Goal: Task Accomplishment & Management: Manage account settings

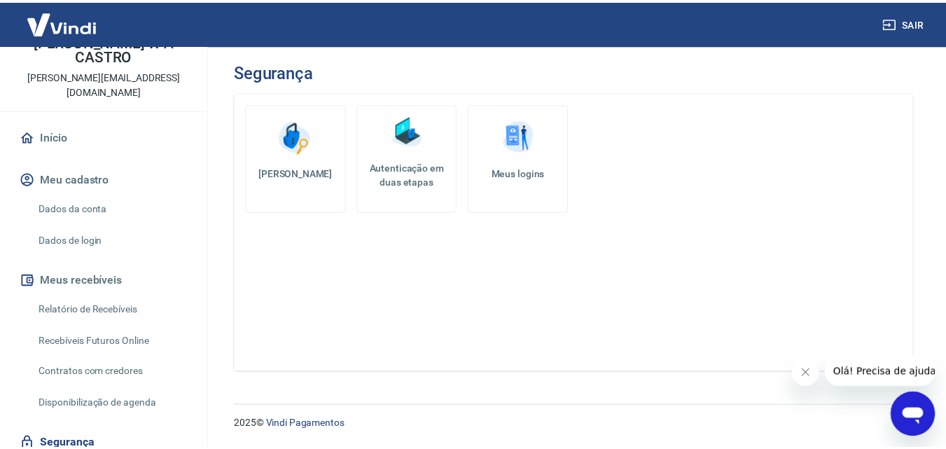
scroll to position [112, 0]
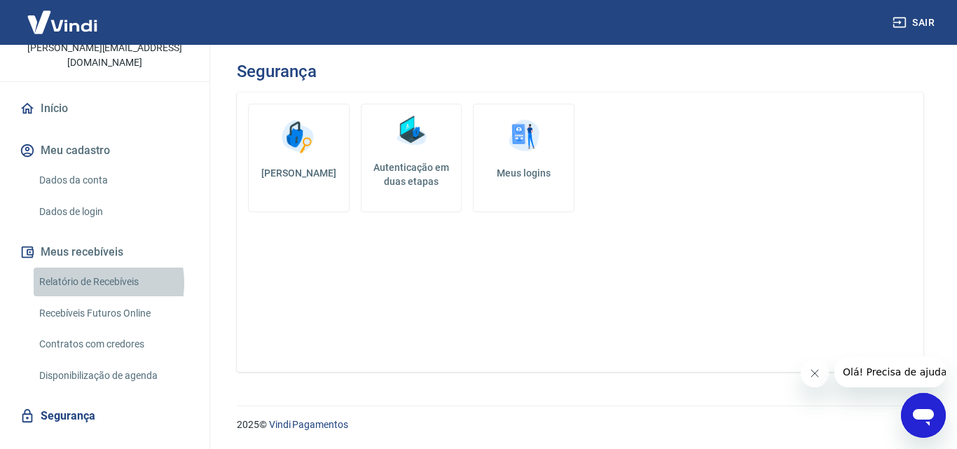
click at [85, 267] on link "Relatório de Recebíveis" at bounding box center [113, 281] width 159 height 29
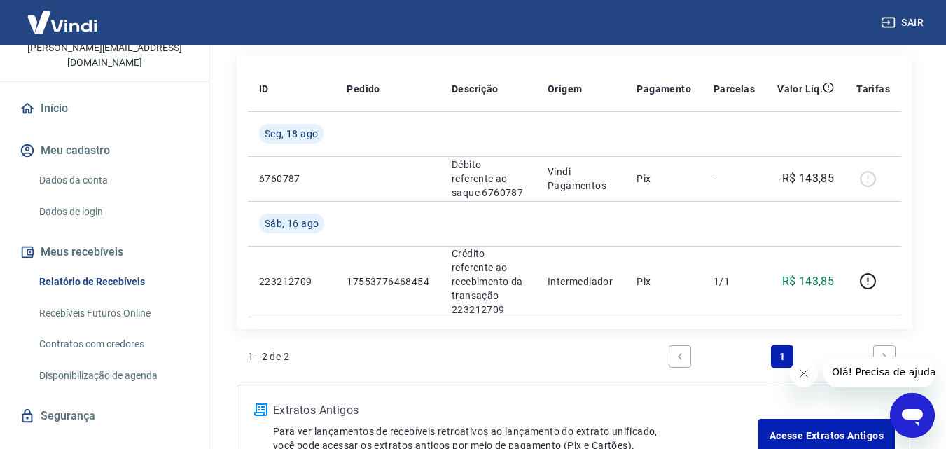
scroll to position [147, 0]
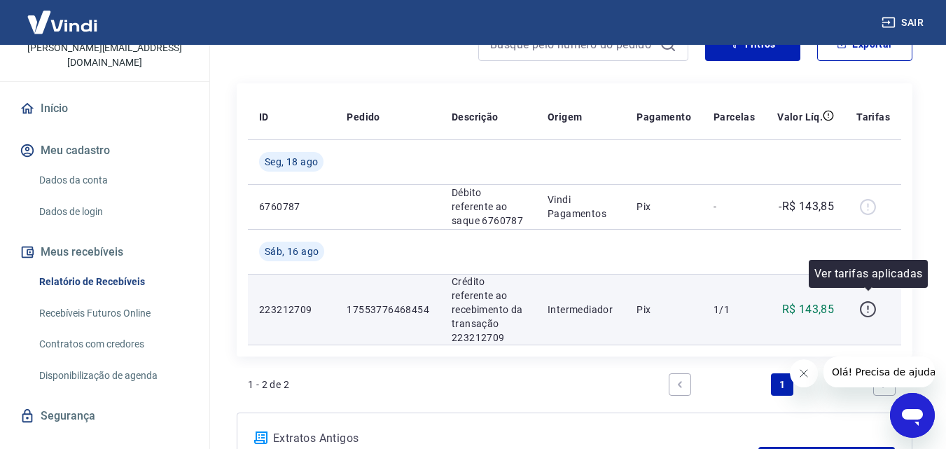
click at [868, 304] on icon "button" at bounding box center [868, 309] width 18 height 18
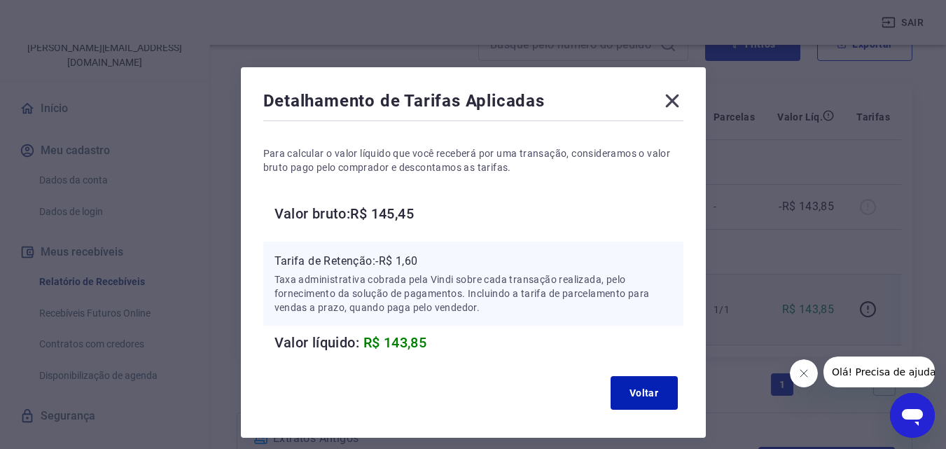
click at [671, 102] on icon at bounding box center [671, 101] width 13 height 13
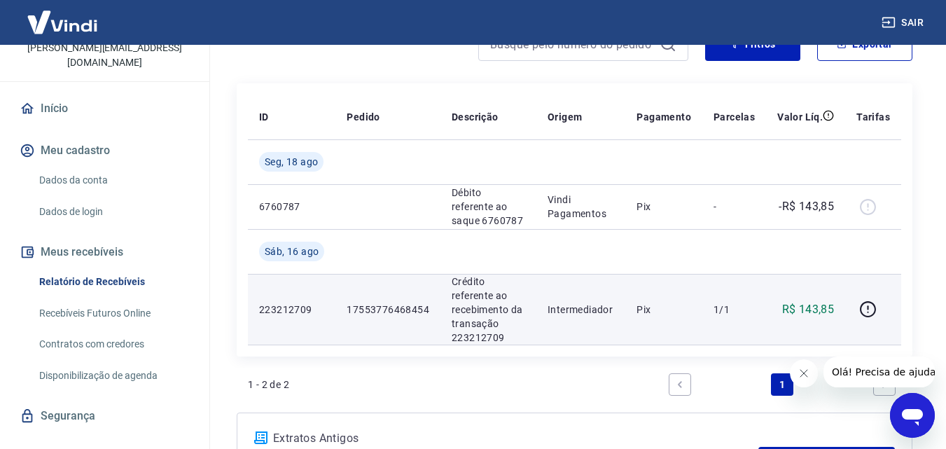
click at [81, 166] on link "Dados da conta" at bounding box center [113, 180] width 159 height 29
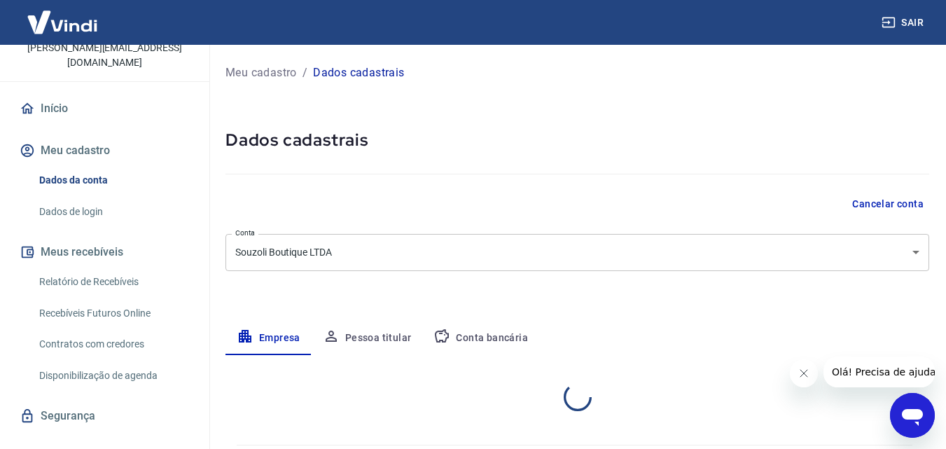
select select "MG"
select select "business"
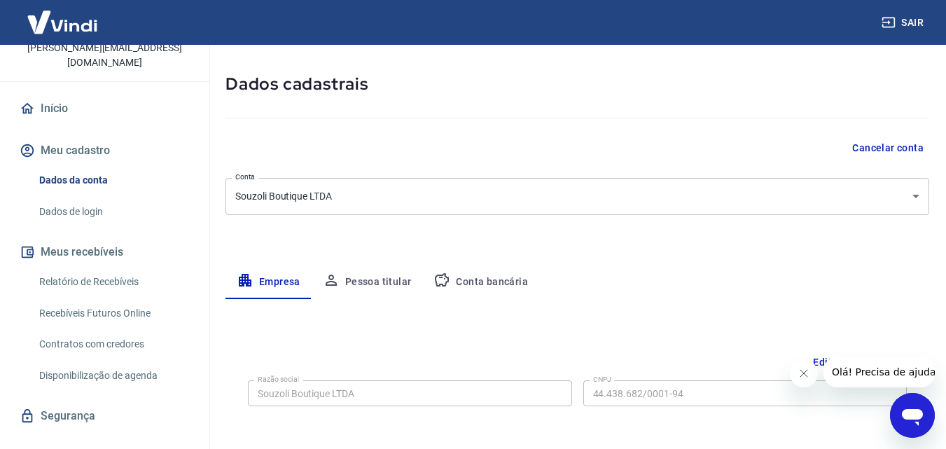
scroll to position [84, 0]
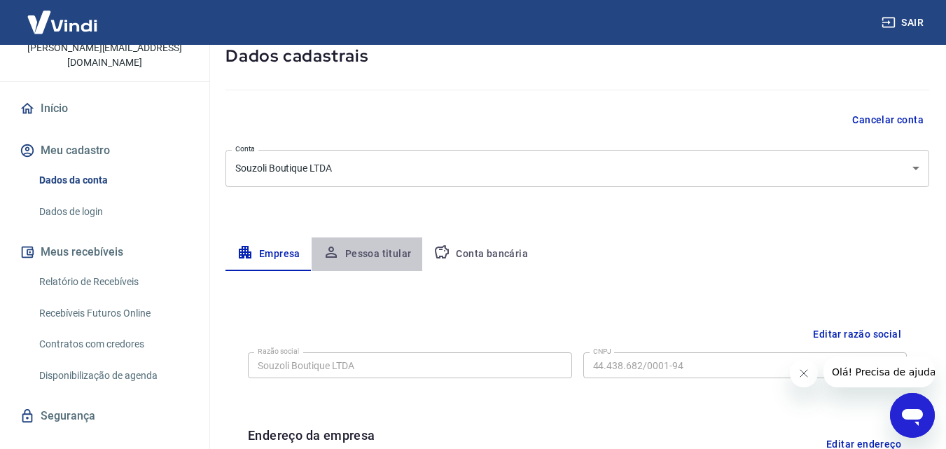
click at [382, 255] on button "Pessoa titular" at bounding box center [367, 254] width 111 height 34
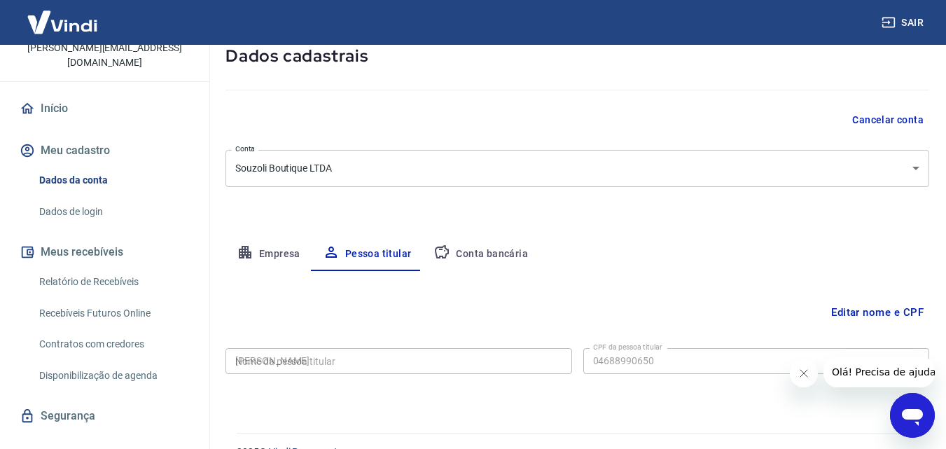
type input "046.889.906-50"
click at [471, 253] on button "Conta bancária" at bounding box center [480, 254] width 117 height 34
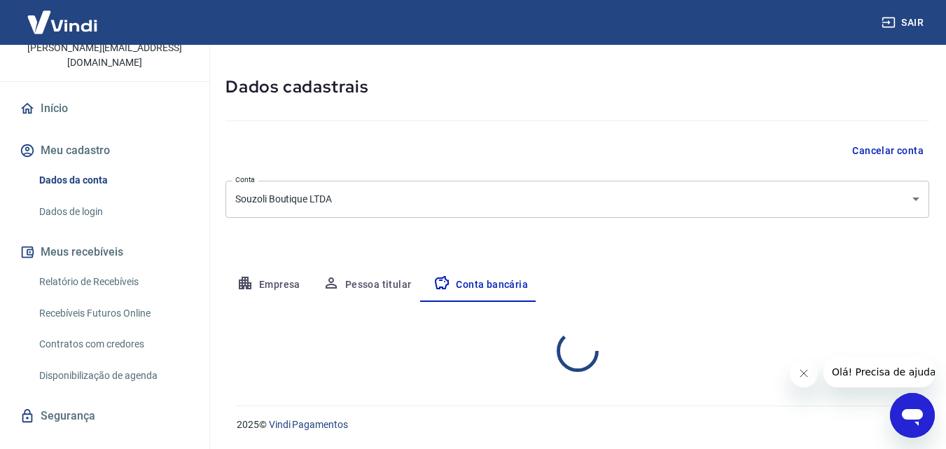
select select "1"
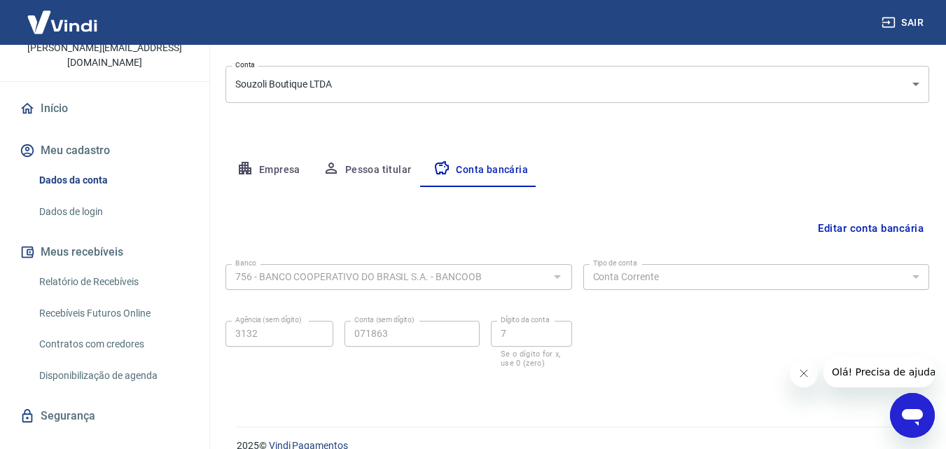
scroll to position [189, 0]
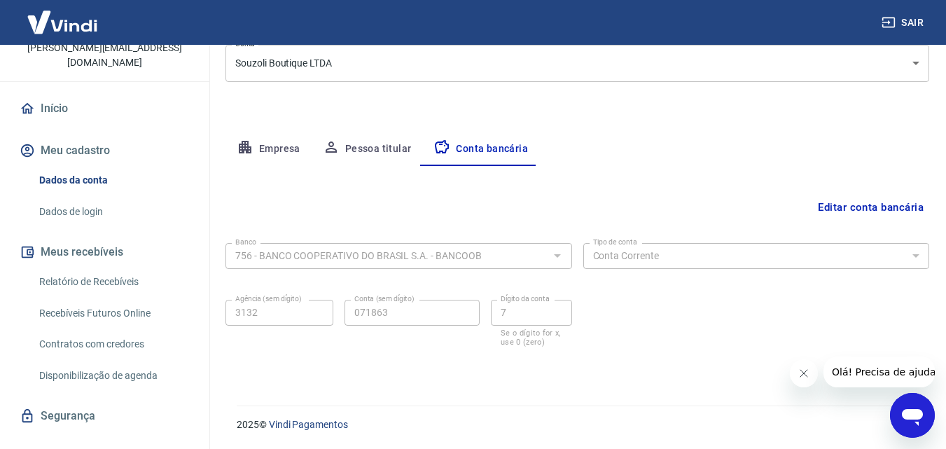
click at [870, 209] on button "Editar conta bancária" at bounding box center [870, 207] width 117 height 27
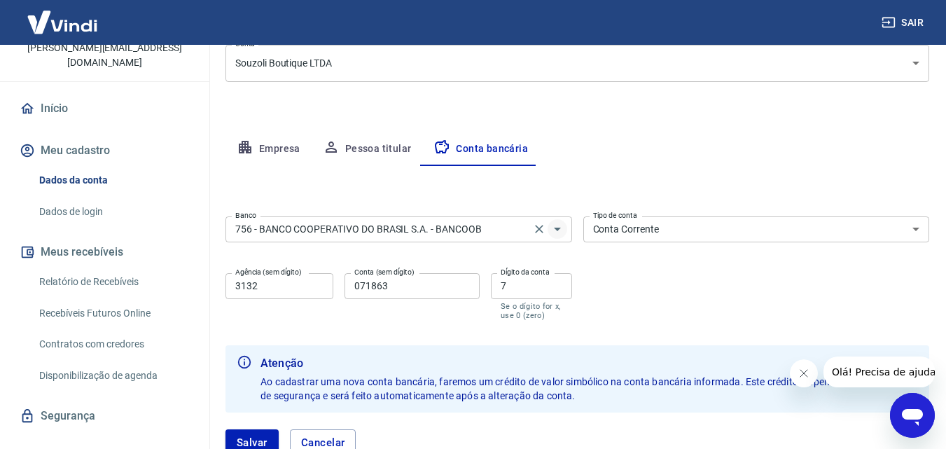
click at [555, 232] on icon "Abrir" at bounding box center [557, 229] width 17 height 17
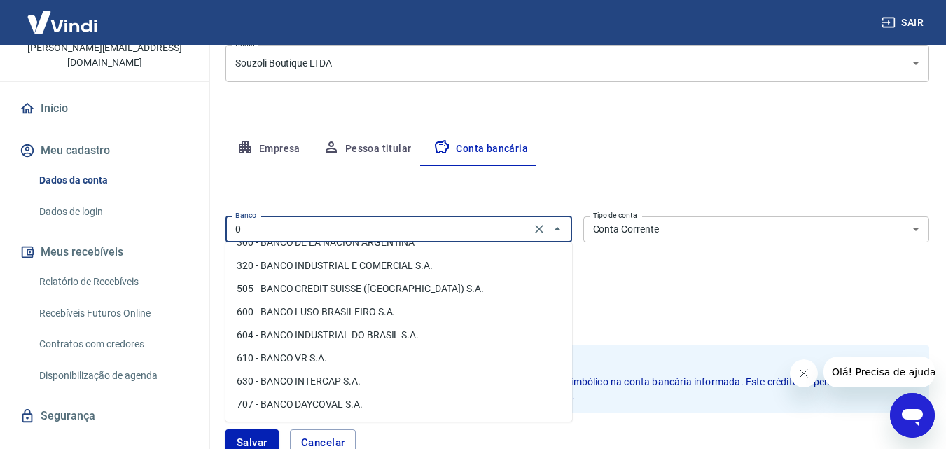
scroll to position [0, 0]
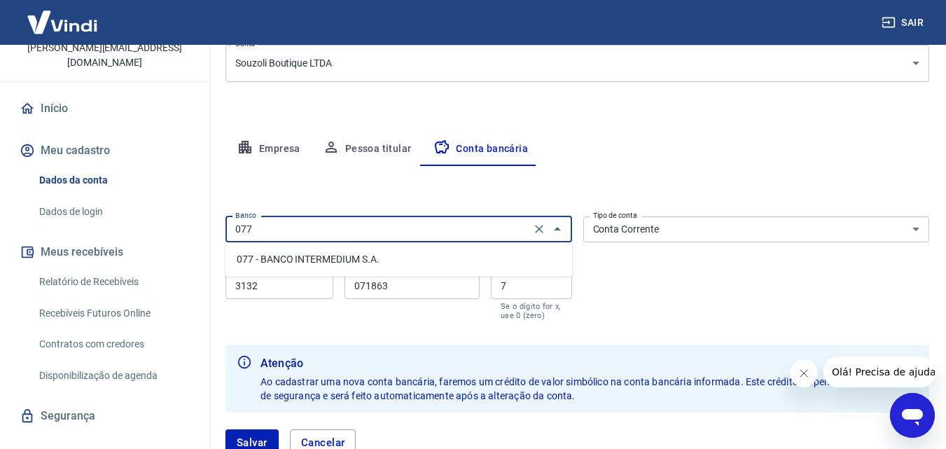
click at [386, 260] on li "077 - BANCO INTERMEDIUM S.A." at bounding box center [398, 259] width 347 height 23
type input "077 - BANCO INTERMEDIUM S.A."
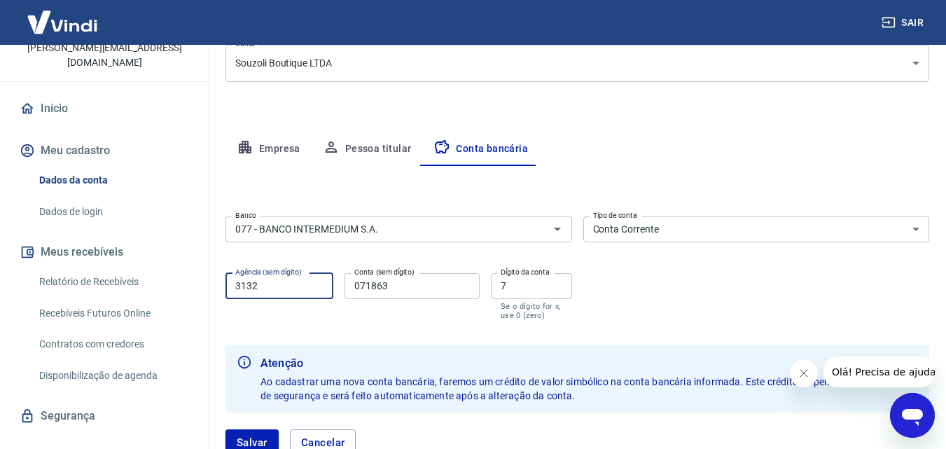
click at [272, 293] on input "3132" at bounding box center [279, 286] width 108 height 26
type input "0001"
click at [404, 283] on input "071863" at bounding box center [412, 286] width 135 height 26
type input "0"
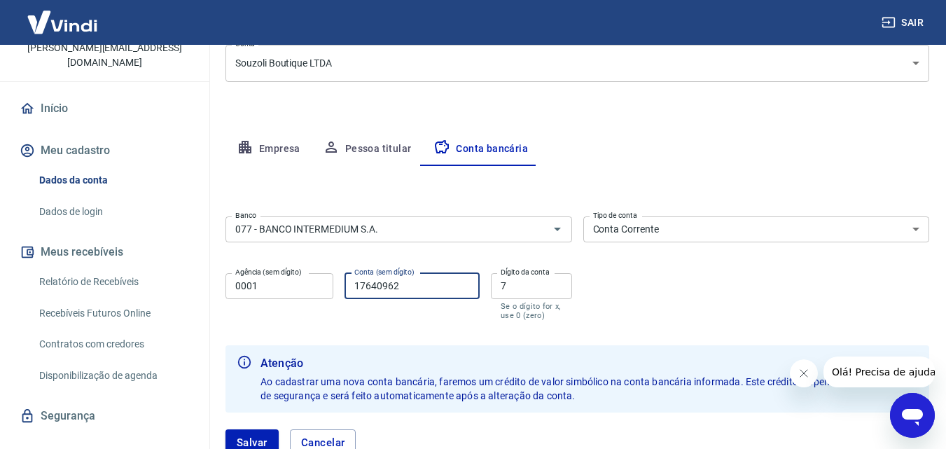
type input "17640962"
click at [520, 283] on input "7" at bounding box center [531, 286] width 81 height 26
type input "9"
click at [636, 323] on form "Banco 077 - BANCO INTERMEDIUM S.A. Banco Tipo de conta Conta Corrente Conta Pou…" at bounding box center [577, 342] width 704 height 262
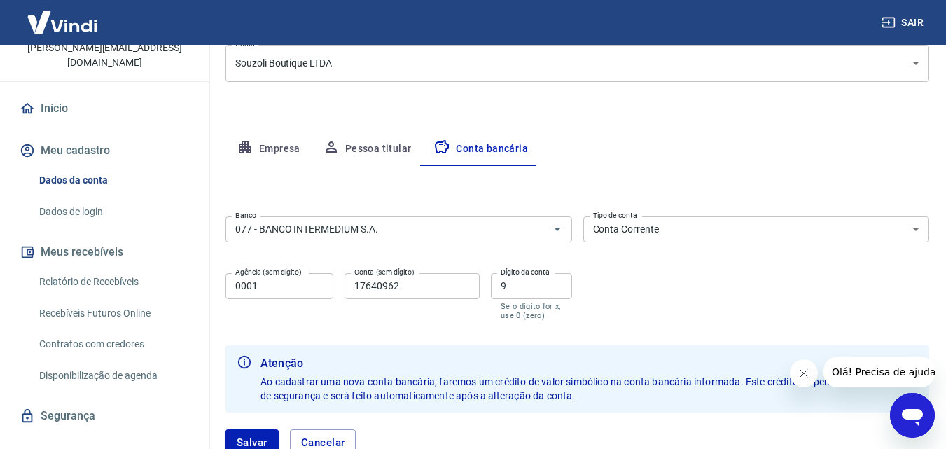
click at [806, 371] on icon "Fechar mensagem da empresa" at bounding box center [803, 373] width 11 height 11
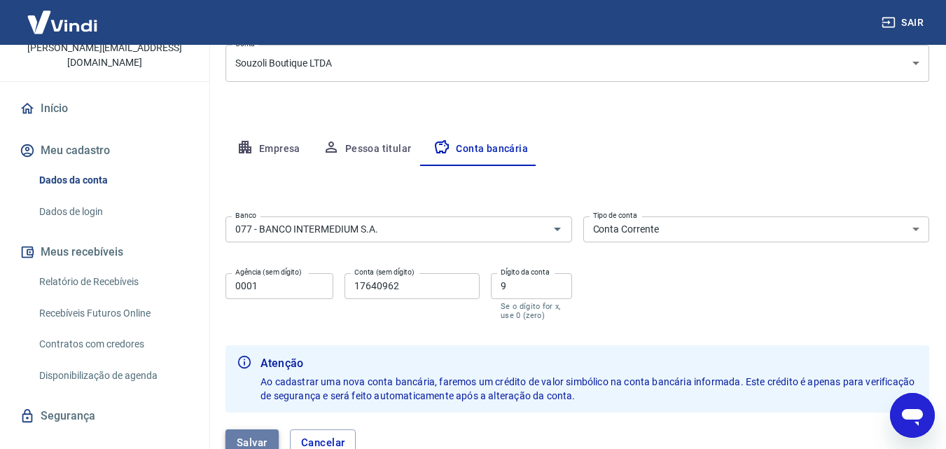
click at [249, 438] on button "Salvar" at bounding box center [251, 442] width 53 height 27
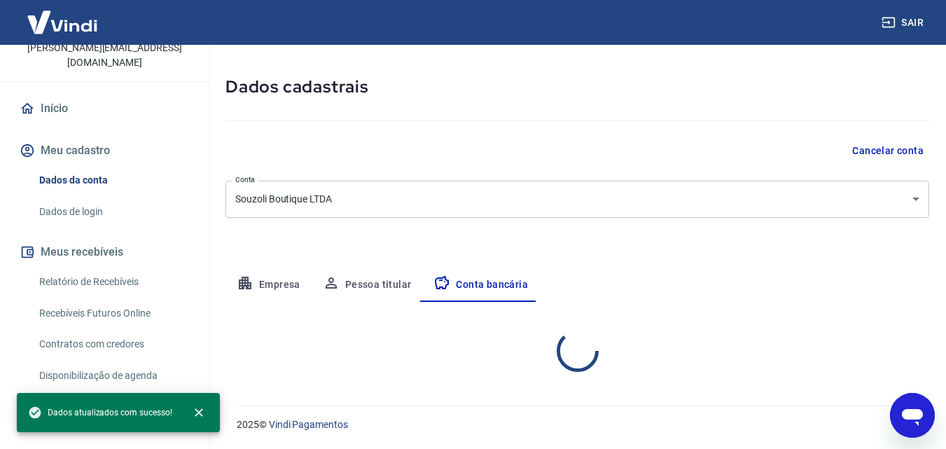
scroll to position [189, 0]
select select "1"
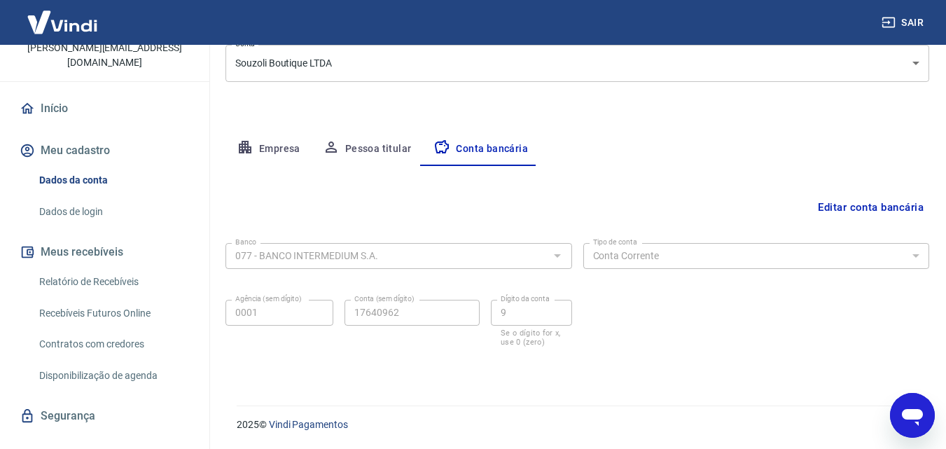
click at [26, 101] on icon at bounding box center [27, 108] width 15 height 15
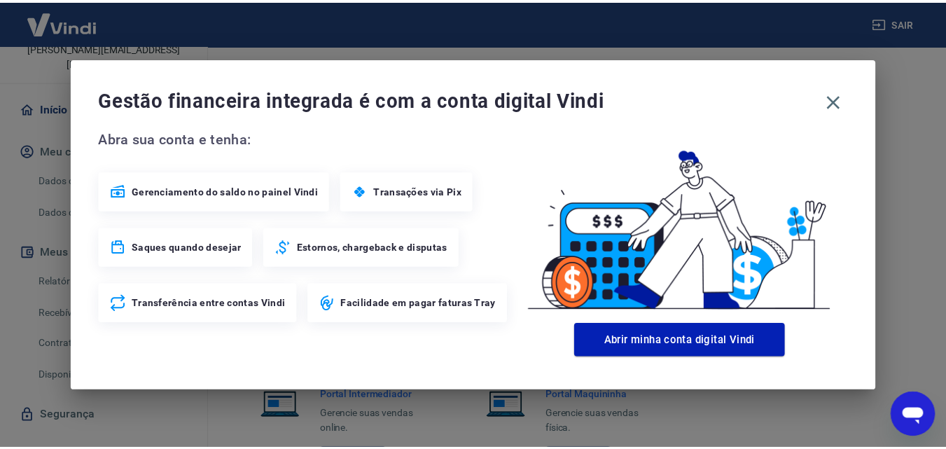
scroll to position [839, 0]
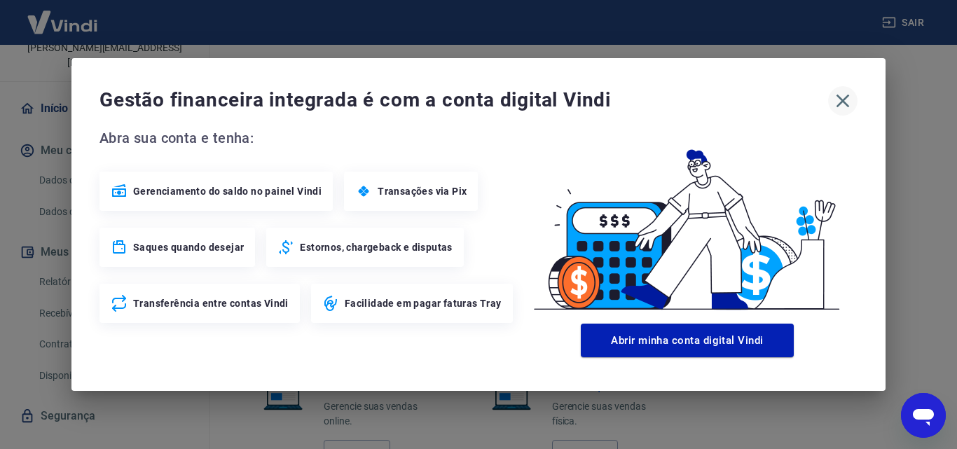
click at [839, 99] on icon "button" at bounding box center [842, 101] width 22 height 22
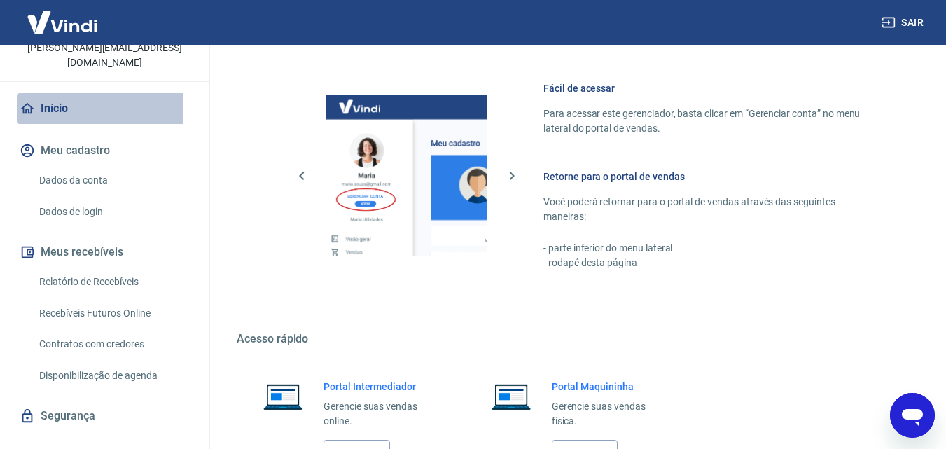
click at [25, 101] on icon at bounding box center [27, 108] width 15 height 15
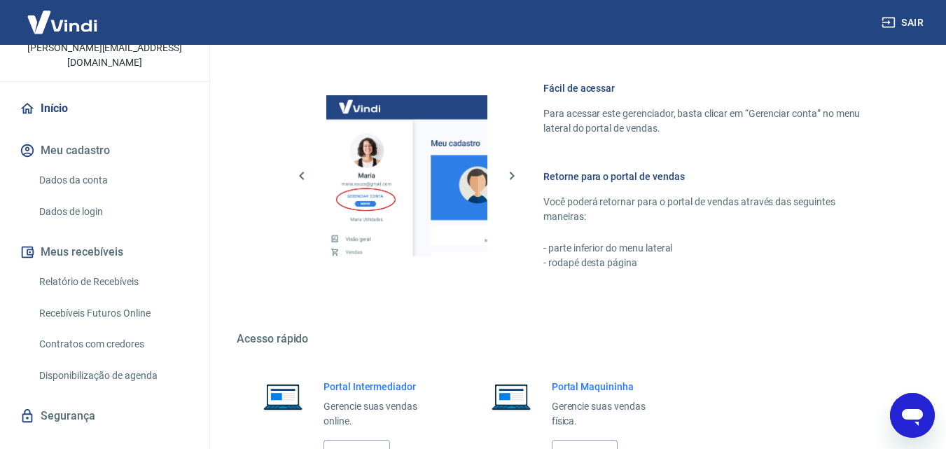
click at [27, 103] on icon at bounding box center [27, 108] width 13 height 11
click at [53, 135] on button "Meu cadastro" at bounding box center [105, 150] width 176 height 31
click at [46, 93] on link "Início" at bounding box center [105, 108] width 176 height 31
click at [508, 174] on icon "button" at bounding box center [511, 175] width 17 height 17
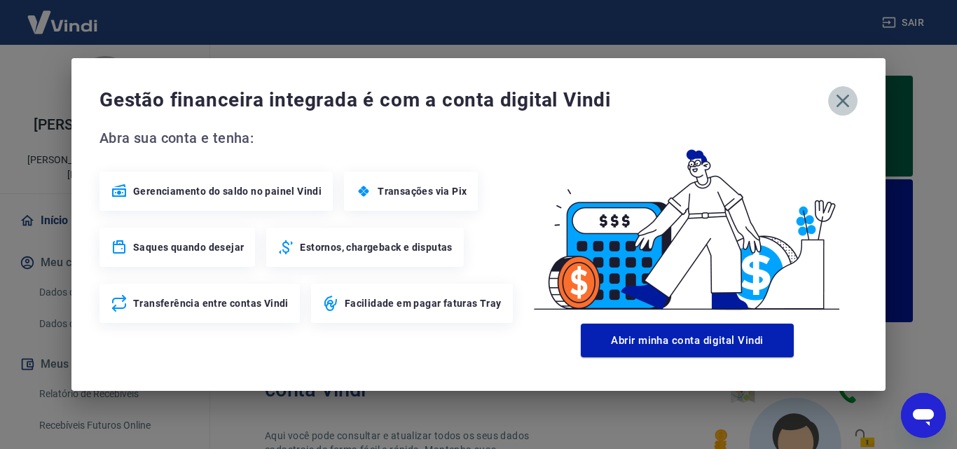
click at [845, 102] on icon "button" at bounding box center [842, 101] width 22 height 22
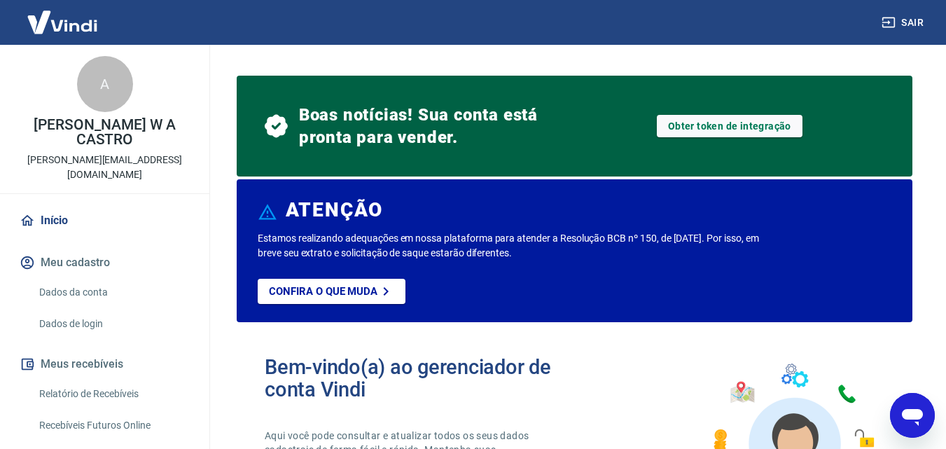
scroll to position [277, 0]
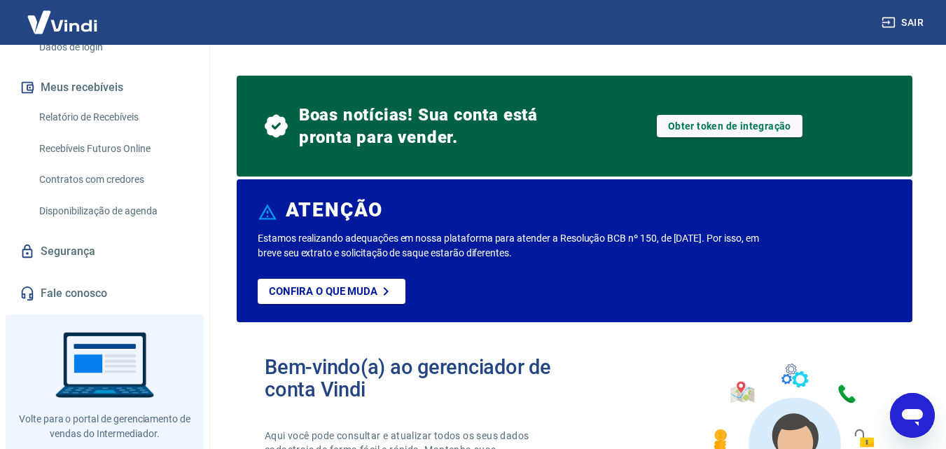
click at [85, 103] on link "Relatório de Recebíveis" at bounding box center [113, 117] width 159 height 29
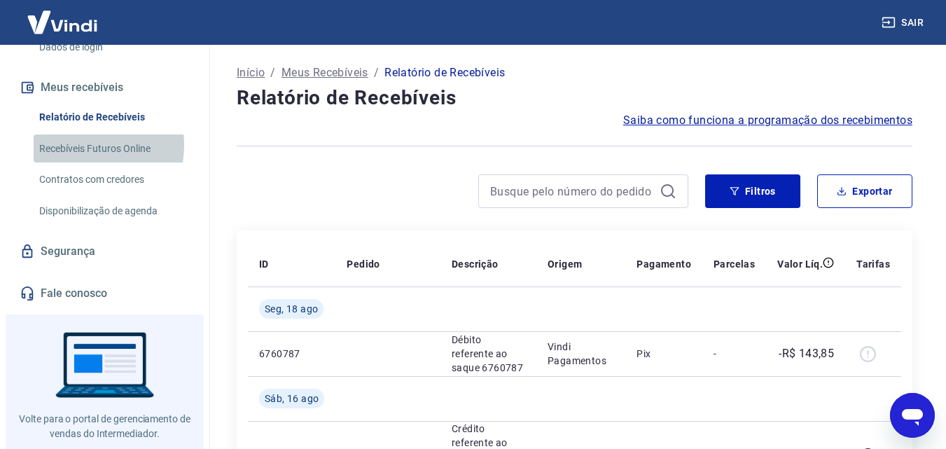
click at [83, 134] on link "Recebíveis Futuros Online" at bounding box center [113, 148] width 159 height 29
